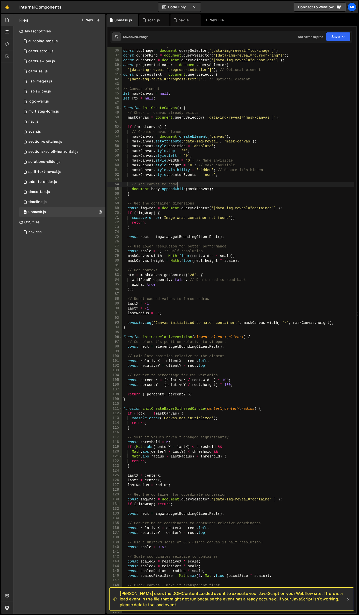
scroll to position [166, 0]
type textarea "});"
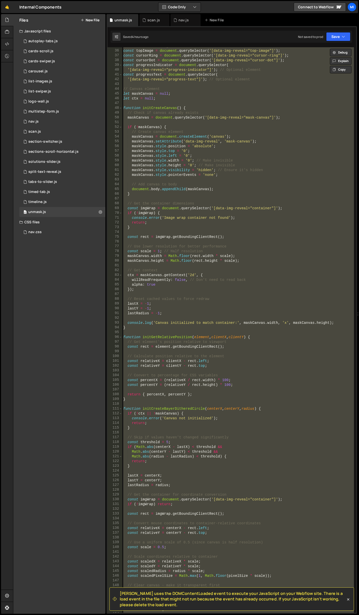
scroll to position [0, 0]
click at [45, 136] on div "0 scan.js 0" at bounding box center [62, 132] width 86 height 10
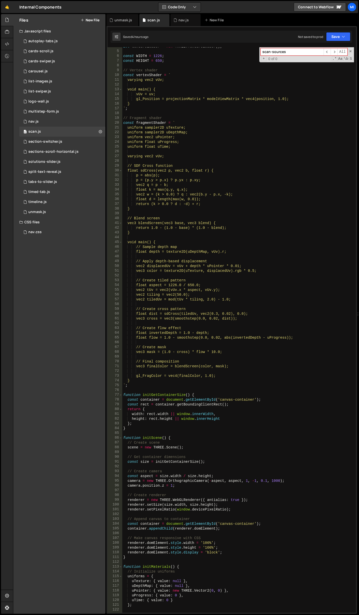
click at [183, 136] on div "let textureLoader = new THREE . TextureLoader ( ) ; const WIDTH = 1226 ; const …" at bounding box center [238, 331] width 232 height 575
drag, startPoint x: 218, startPoint y: 247, endPoint x: 198, endPoint y: 274, distance: 32.8
click at [218, 250] on div "let textureLoader = new THREE . TextureLoader ( ) ; const WIDTH = 1226 ; const …" at bounding box center [238, 331] width 232 height 575
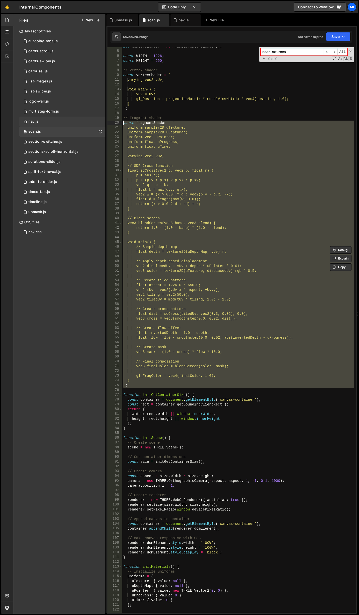
drag, startPoint x: 128, startPoint y: 389, endPoint x: 103, endPoint y: 125, distance: 265.0
click at [103, 125] on div "Files New File Javascript files 0 autoplay-tabs.js 0 0 cards-scroll.js 0 0 card…" at bounding box center [186, 314] width 346 height 600
paste textarea "`"
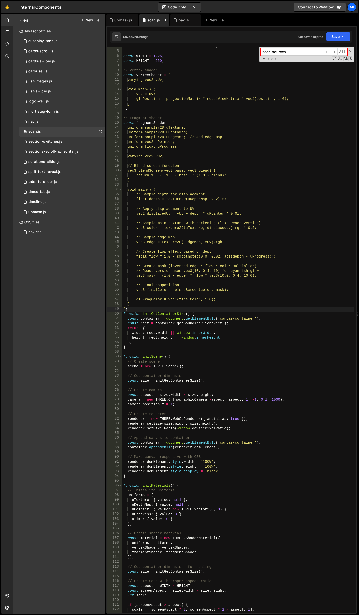
type textarea "`;"
click at [294, 50] on input "scan-sources" at bounding box center [292, 51] width 63 height 7
paste input "initMaterial"
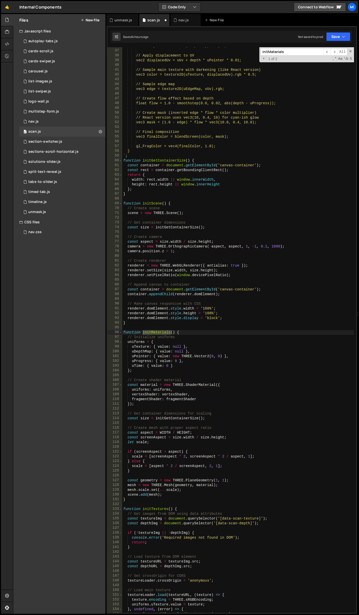
scroll to position [171, 0]
type input "initMaterials"
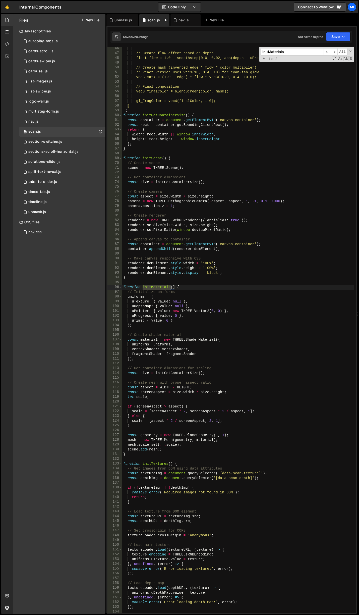
scroll to position [201, 0]
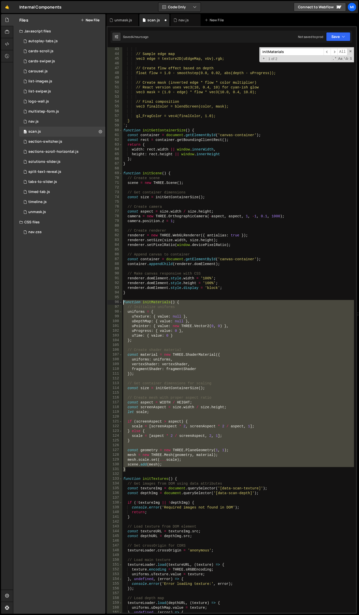
drag, startPoint x: 128, startPoint y: 470, endPoint x: 100, endPoint y: 304, distance: 168.1
click at [100, 304] on div "Files New File Javascript files 0 autoplay-tabs.js 0 0 cards-scroll.js 0 0 card…" at bounding box center [186, 314] width 346 height 600
paste textarea "}"
type textarea "}"
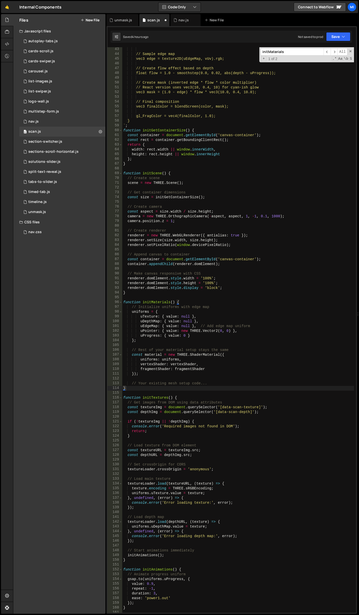
click at [304, 55] on input "initMaterials" at bounding box center [292, 51] width 63 height 7
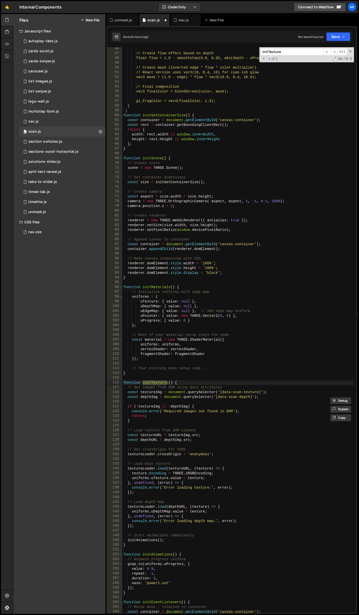
scroll to position [231, 0]
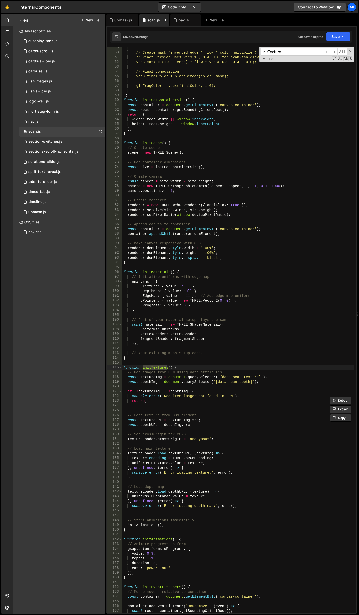
type input "initTexture"
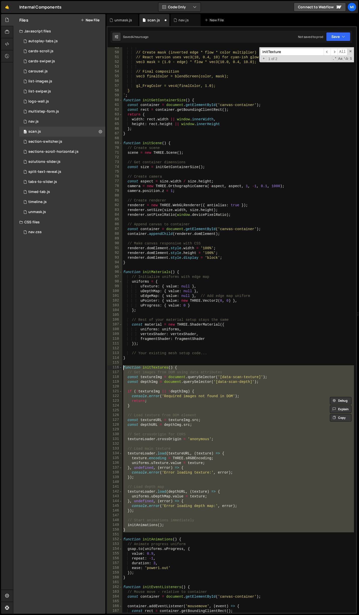
drag, startPoint x: 126, startPoint y: 533, endPoint x: 95, endPoint y: 368, distance: 167.7
click at [95, 368] on div "Files New File Javascript files 0 autoplay-tabs.js 0 0 cards-scroll.js 0 0 card…" at bounding box center [186, 314] width 346 height 600
paste textarea "}"
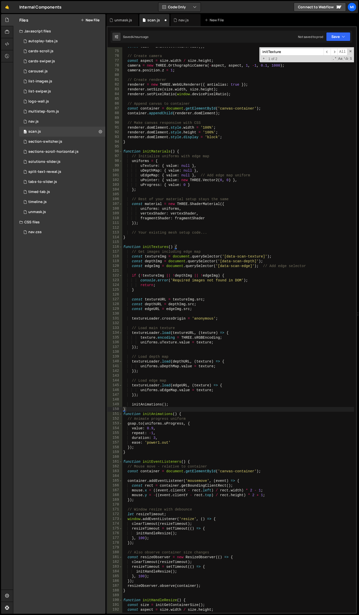
scroll to position [487, 0]
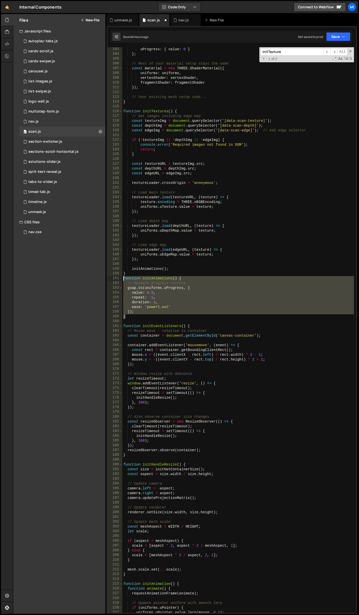
drag, startPoint x: 127, startPoint y: 315, endPoint x: 104, endPoint y: 280, distance: 42.1
click at [104, 280] on div "Files New File Javascript files 0 autoplay-tabs.js 0 0 cards-scroll.js 0 0 card…" at bounding box center [186, 314] width 346 height 600
paste textarea "}"
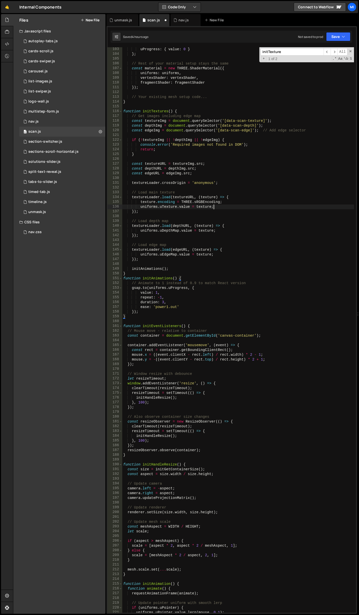
click at [248, 206] on div "uProgress : { value : 0 } } ; // Rest of your material setup stays the same con…" at bounding box center [238, 334] width 232 height 575
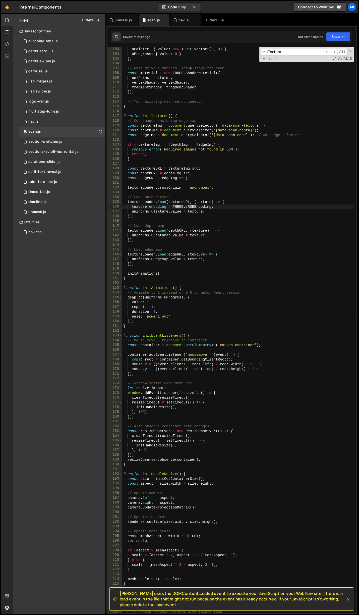
click at [225, 255] on div "uPointer : { value : new THREE . Vector2 ( 0 , 0 ) } , uProgress : { value : 0 …" at bounding box center [238, 334] width 232 height 575
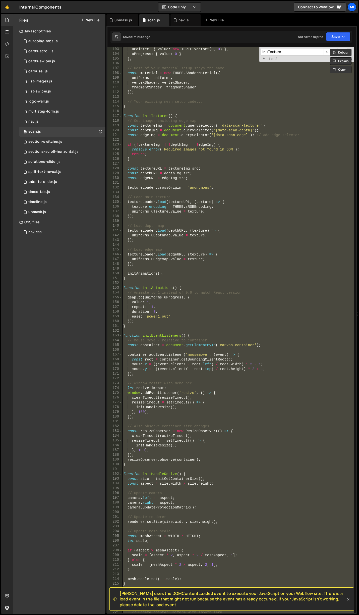
paste textarea "document.addEventListener('DOMContentLoaded', init);"
type textarea "document.addEventListener('DOMContentLoaded', init);"
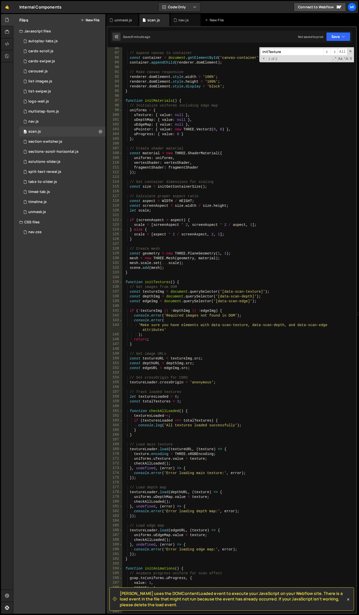
scroll to position [392, 0]
